Goal: Transaction & Acquisition: Purchase product/service

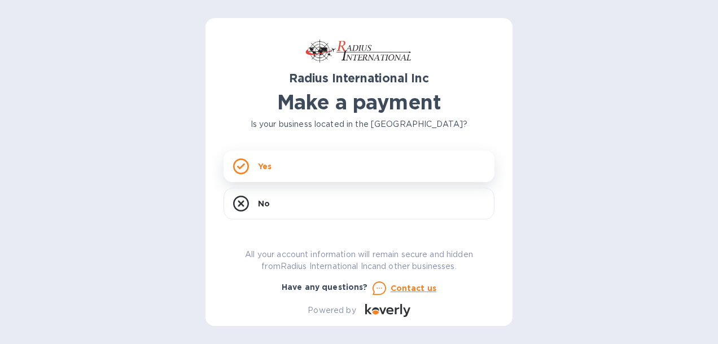
click at [241, 165] on icon at bounding box center [241, 167] width 16 height 16
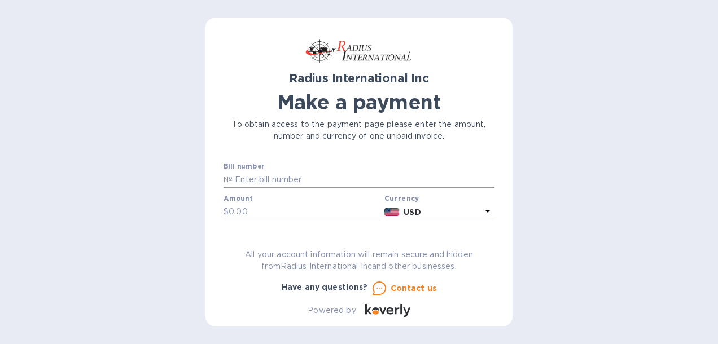
click at [315, 182] on input "text" at bounding box center [363, 179] width 262 height 17
paste input "INVOICE SAE00099200"
type input "INVOICE SAE00099200"
click at [281, 215] on input "text" at bounding box center [303, 212] width 151 height 17
click at [295, 213] on input "text" at bounding box center [303, 212] width 151 height 17
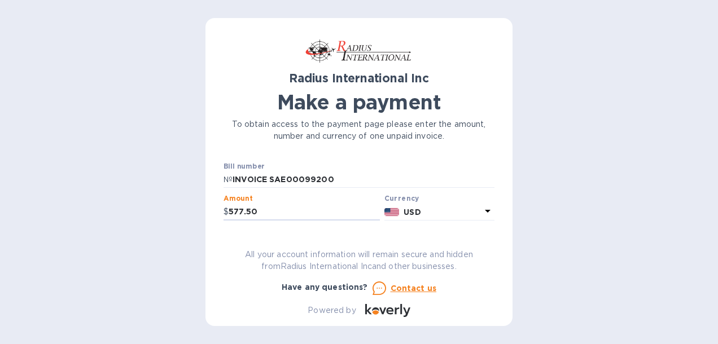
type input "577.50"
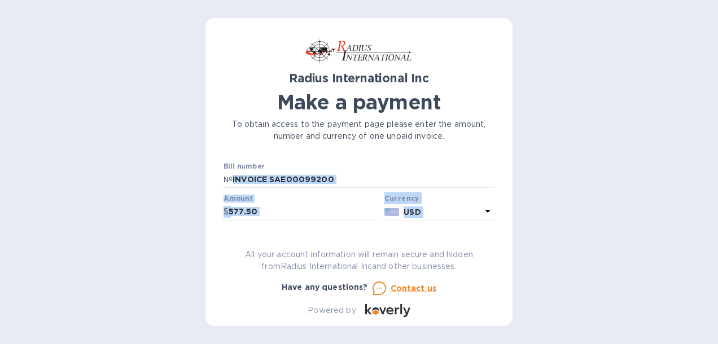
drag, startPoint x: 494, startPoint y: 169, endPoint x: 492, endPoint y: 218, distance: 48.6
click at [492, 218] on div "Radius International Inc Make a payment To obtain access to the payment page pl…" at bounding box center [358, 172] width 307 height 308
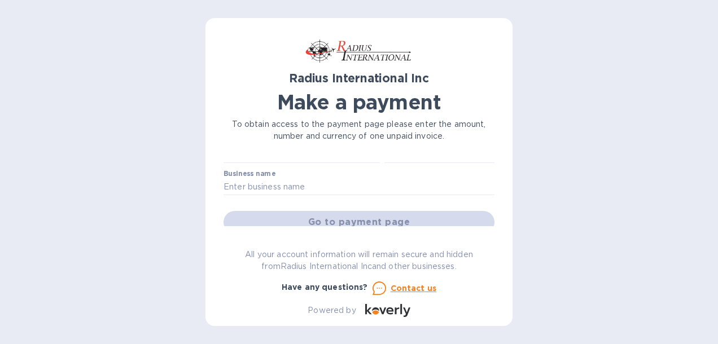
scroll to position [47, 0]
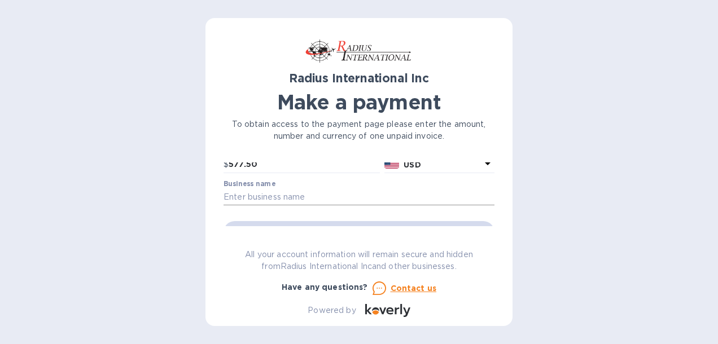
click at [280, 200] on input "text" at bounding box center [358, 197] width 271 height 17
type input "MEDISONO LLC"
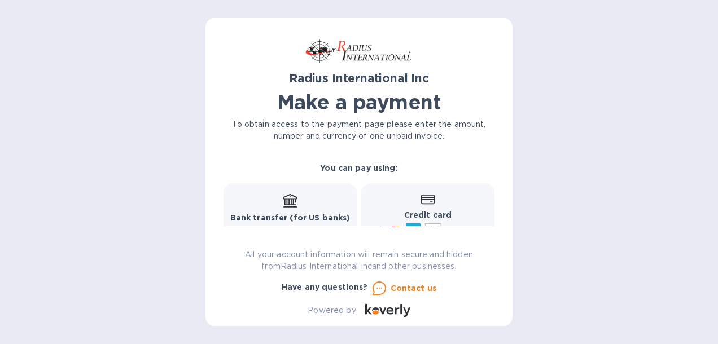
scroll to position [160, 0]
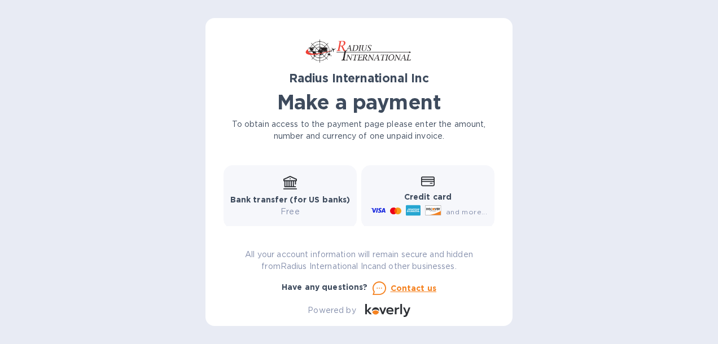
click at [311, 197] on b "Bank transfer (for US banks)" at bounding box center [290, 199] width 120 height 9
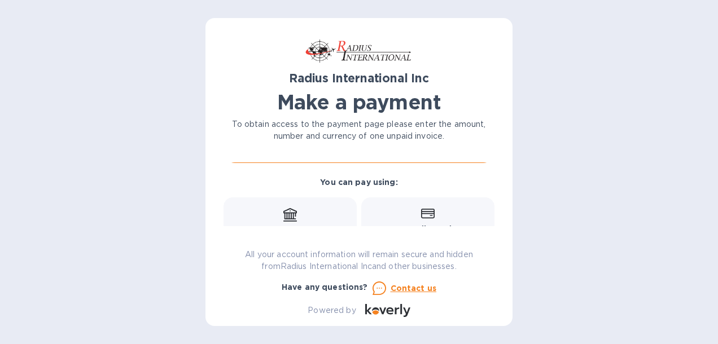
scroll to position [104, 0]
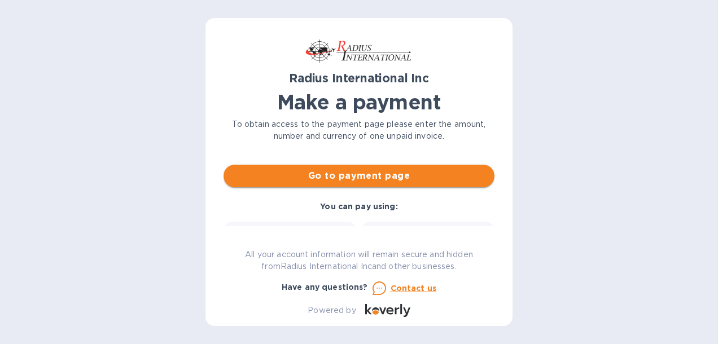
click at [350, 176] on span "Go to payment page" at bounding box center [358, 176] width 253 height 14
